Goal: Book appointment/travel/reservation

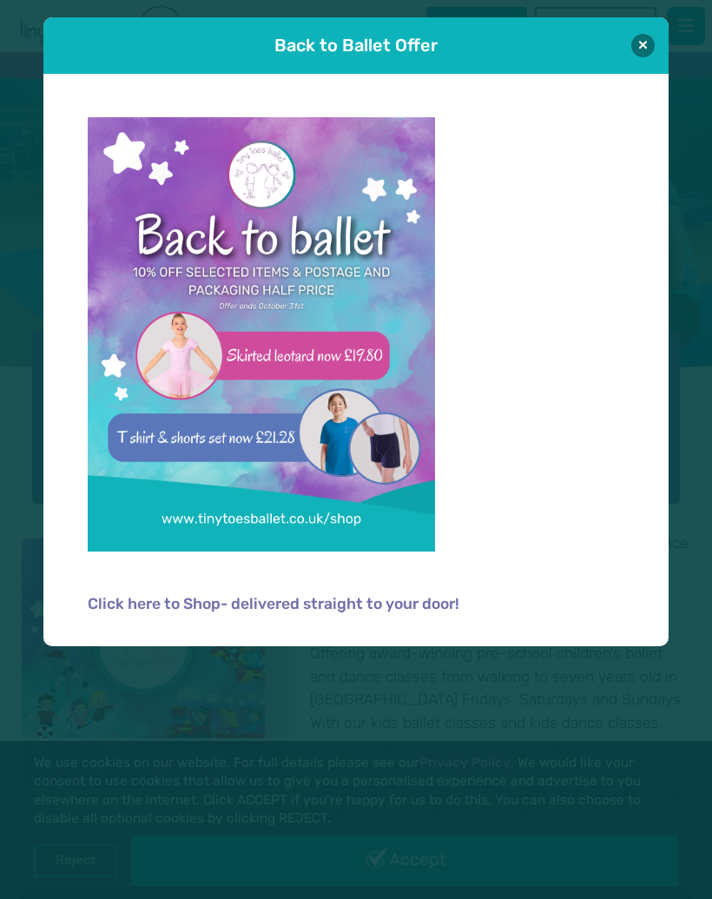
click at [593, 532] on p at bounding box center [357, 345] width 538 height 456
click at [553, 613] on p "Click here to Shop- delivered straight to your door!" at bounding box center [357, 603] width 538 height 23
click at [536, 598] on p "Click here to Shop- delivered straight to your door!" at bounding box center [357, 603] width 538 height 23
click at [413, 597] on link "Click here to Shop- delivered straight to your door!" at bounding box center [274, 605] width 372 height 17
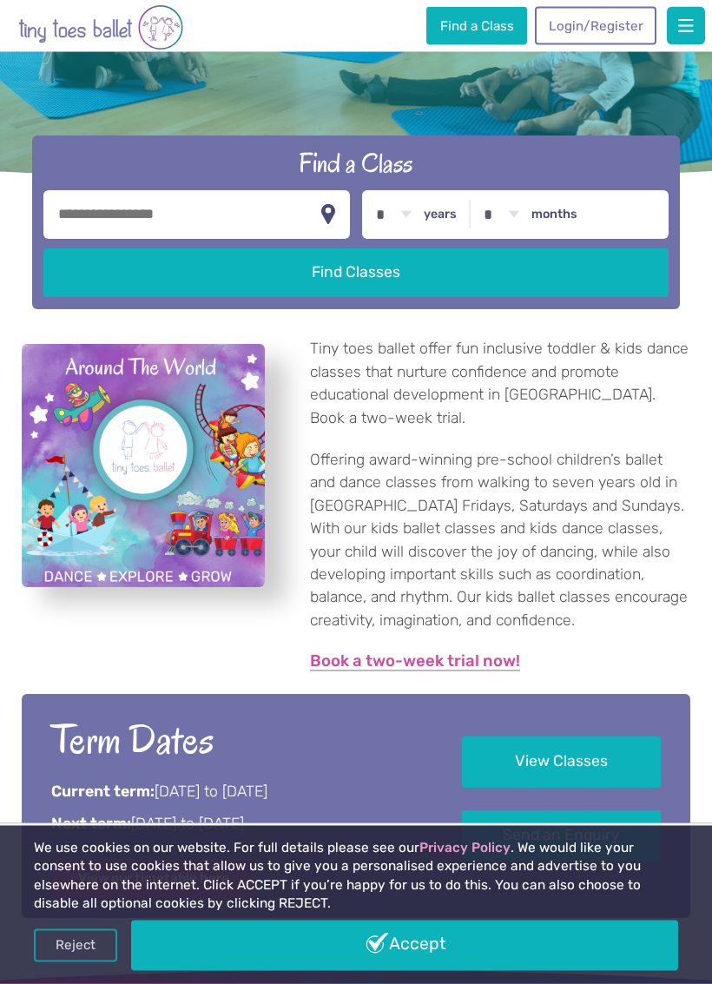
scroll to position [216, 0]
click at [498, 898] on link "Accept" at bounding box center [405, 946] width 548 height 50
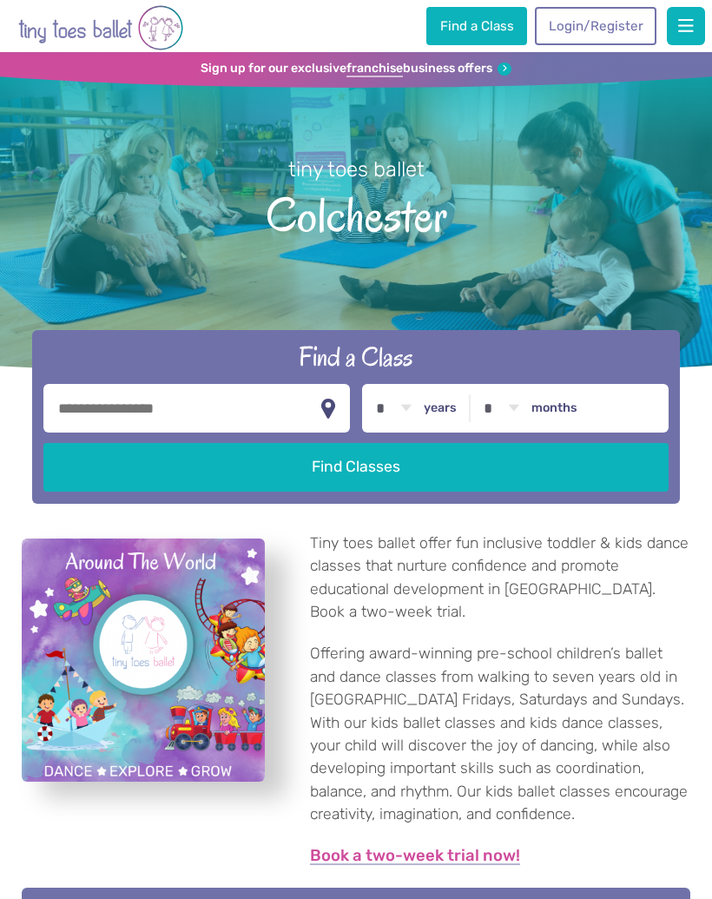
scroll to position [216, 0]
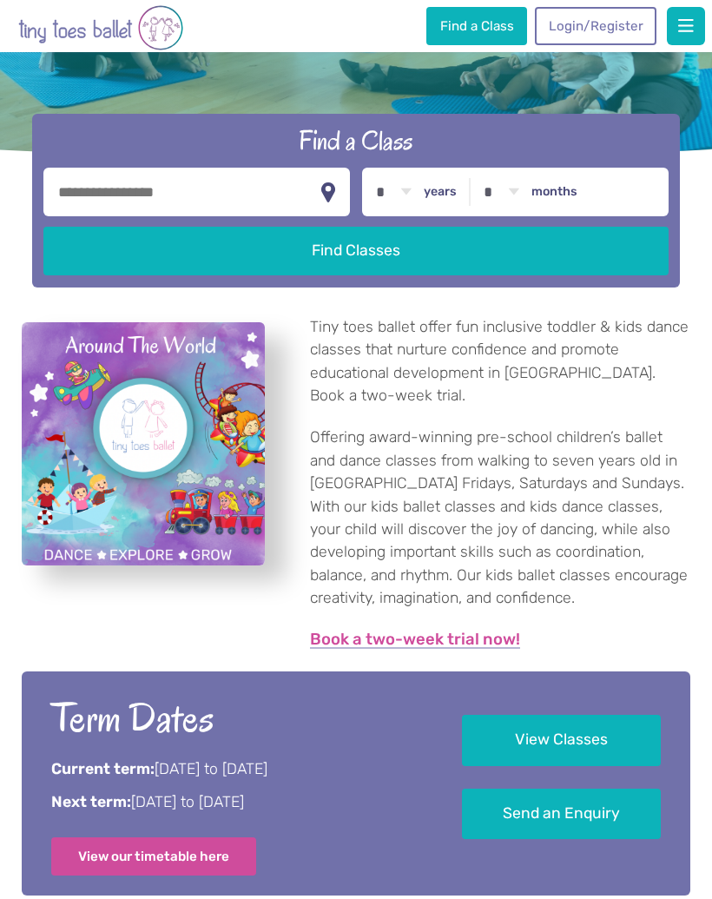
click at [248, 227] on button "Find Classes" at bounding box center [356, 251] width 626 height 49
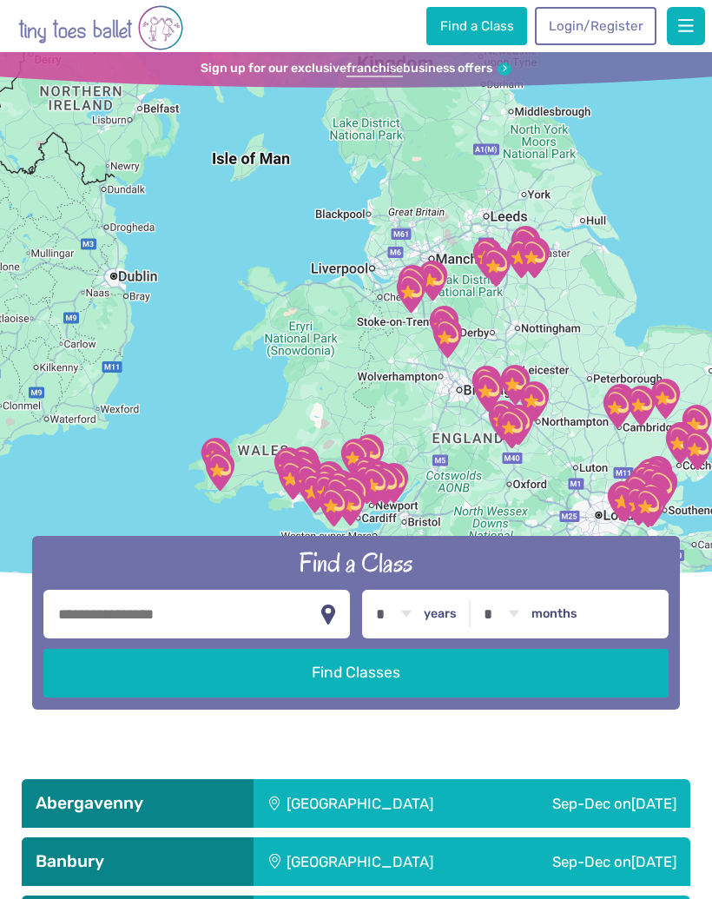
click at [328, 605] on button "button" at bounding box center [328, 613] width 17 height 33
type input "**********"
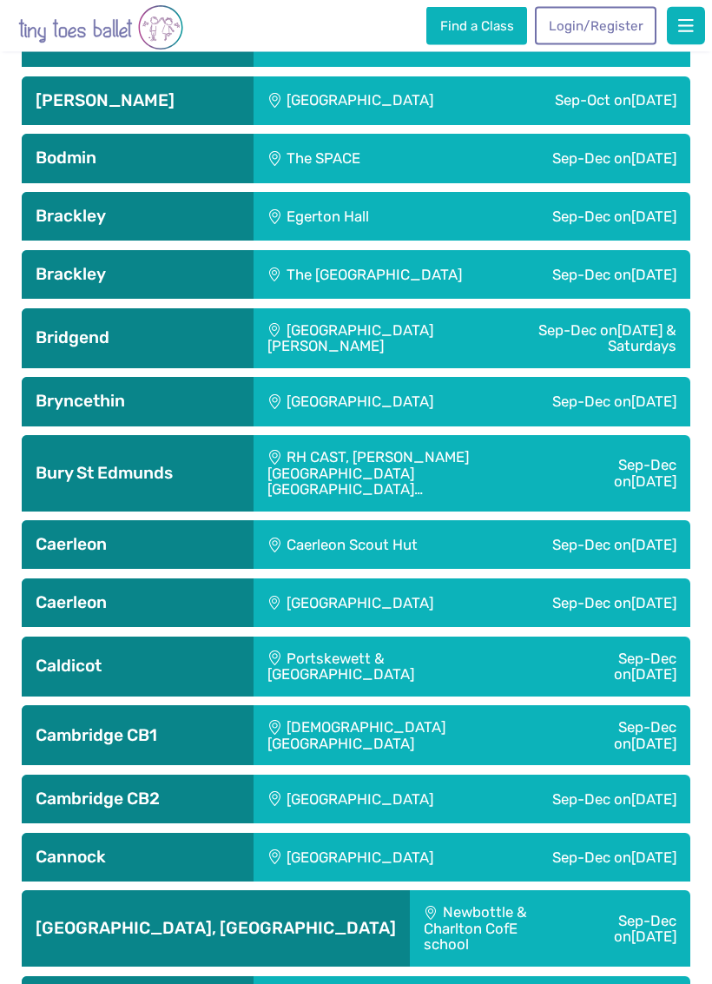
scroll to position [1109, 0]
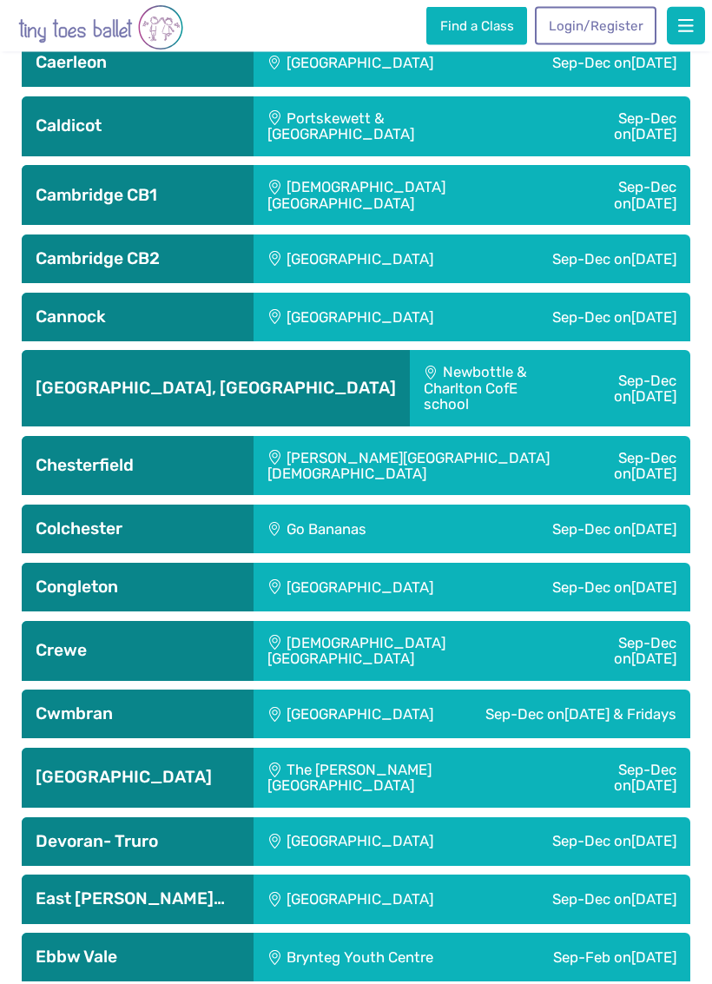
click at [605, 505] on div "Sep-Dec on Friday" at bounding box center [571, 529] width 238 height 49
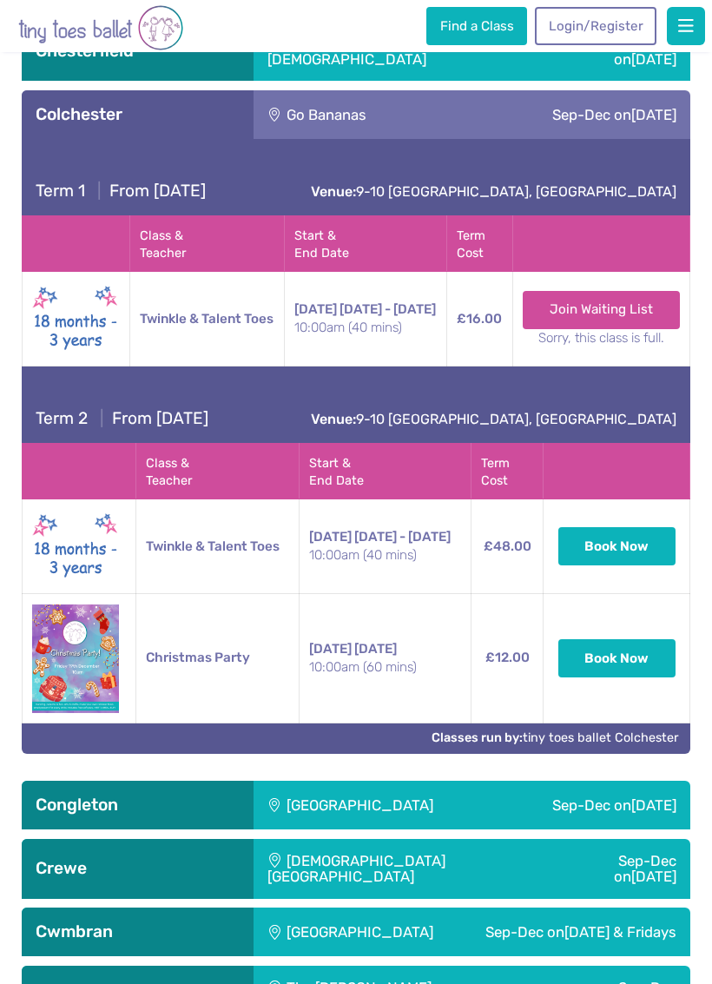
scroll to position [2002, 0]
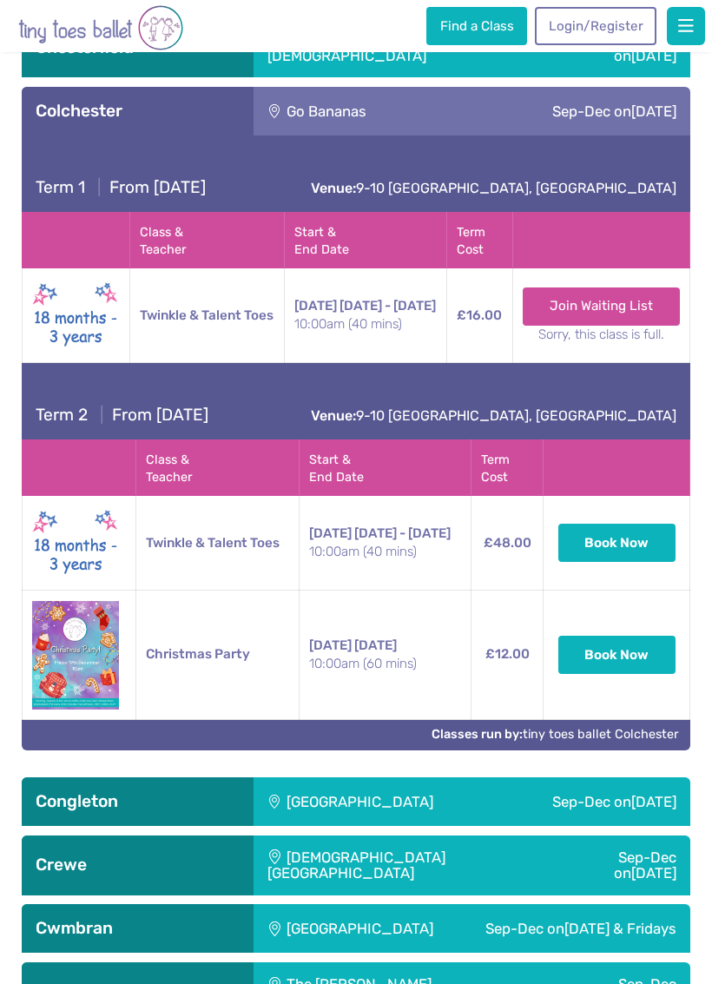
click at [623, 524] on button "Book Now" at bounding box center [617, 543] width 118 height 38
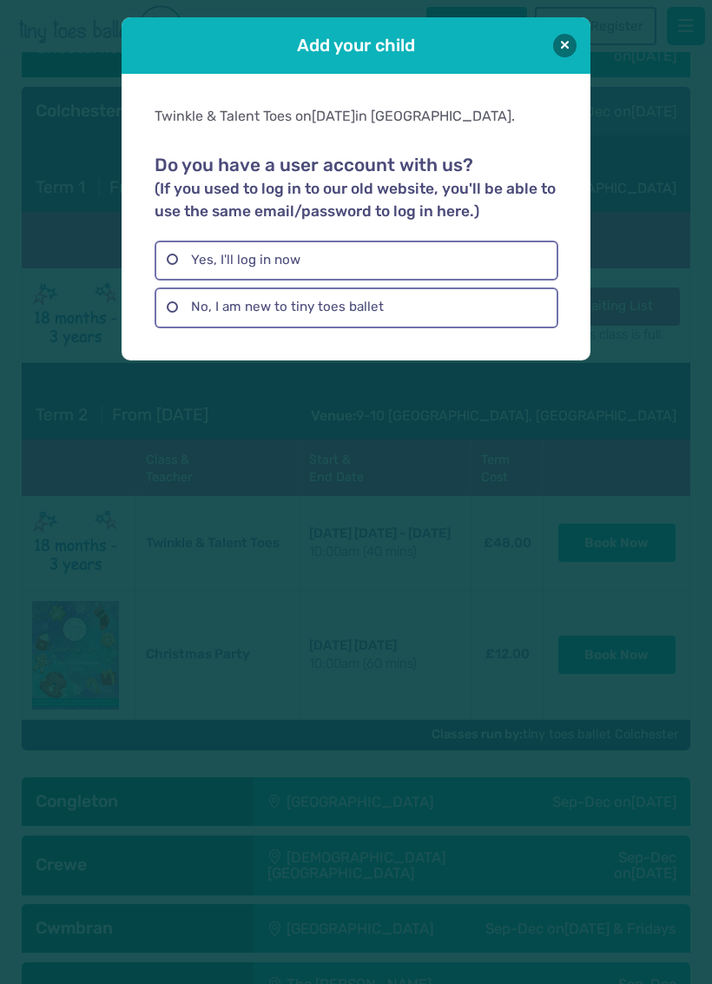
click at [574, 49] on button at bounding box center [564, 45] width 23 height 23
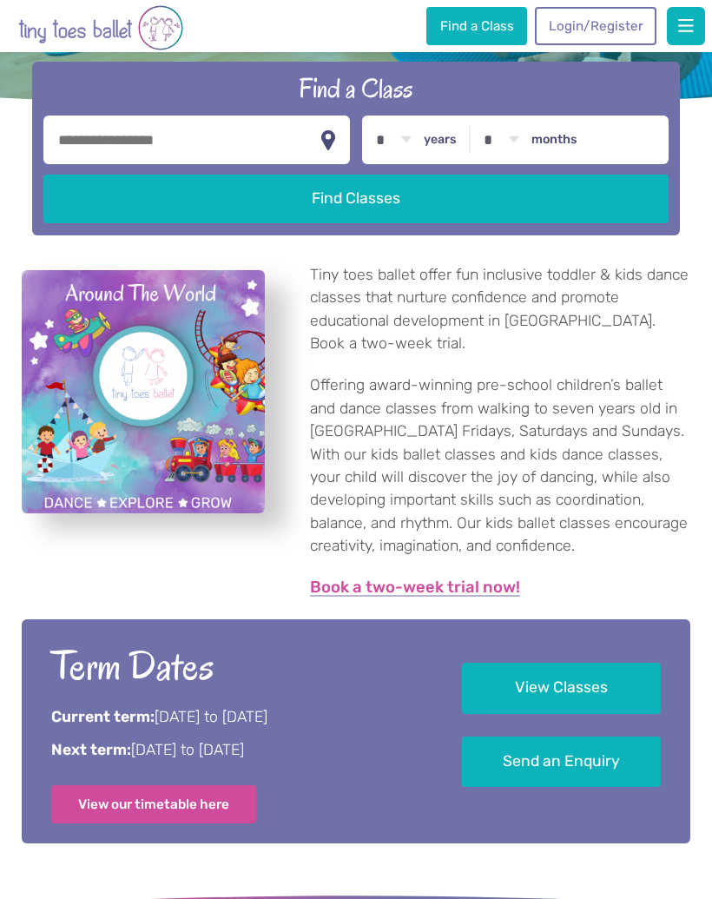
scroll to position [267, 0]
